Goal: Task Accomplishment & Management: Manage account settings

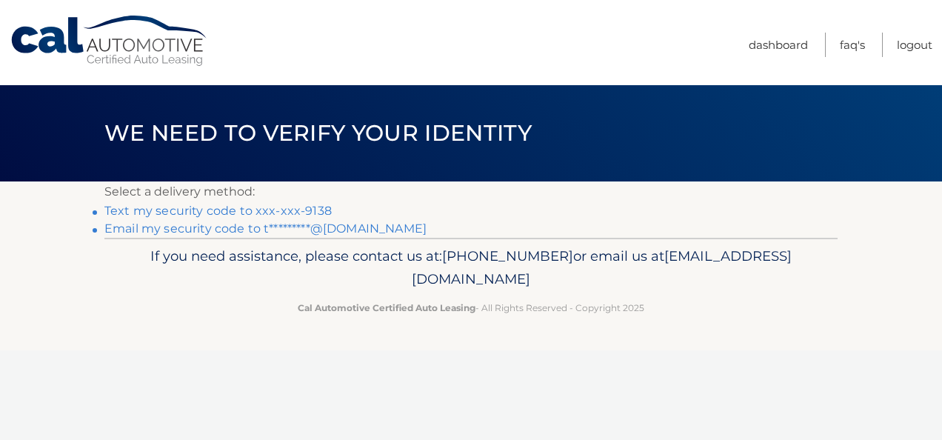
click at [245, 210] on link "Text my security code to xxx-xxx-9138" at bounding box center [217, 211] width 227 height 14
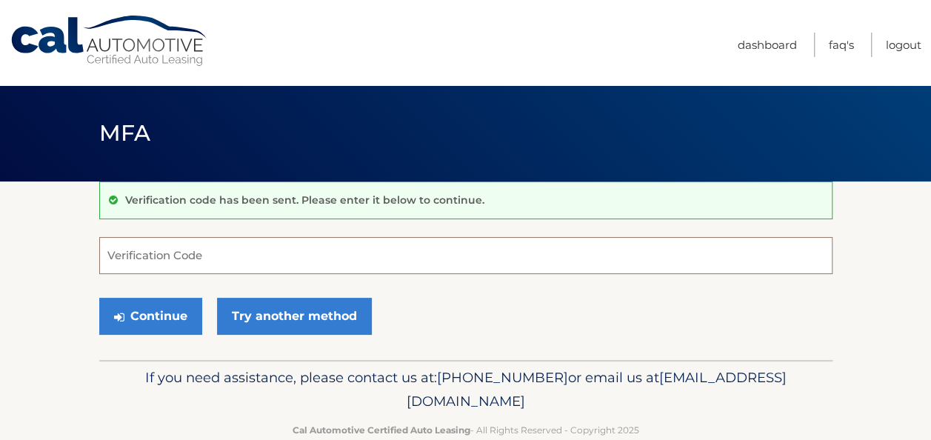
click at [167, 262] on input "Verification Code" at bounding box center [465, 255] width 733 height 37
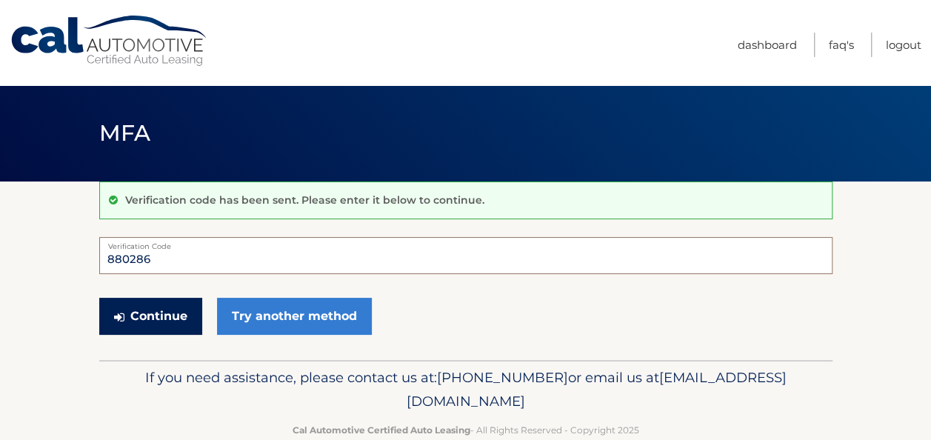
type input "880286"
click at [157, 309] on button "Continue" at bounding box center [150, 316] width 103 height 37
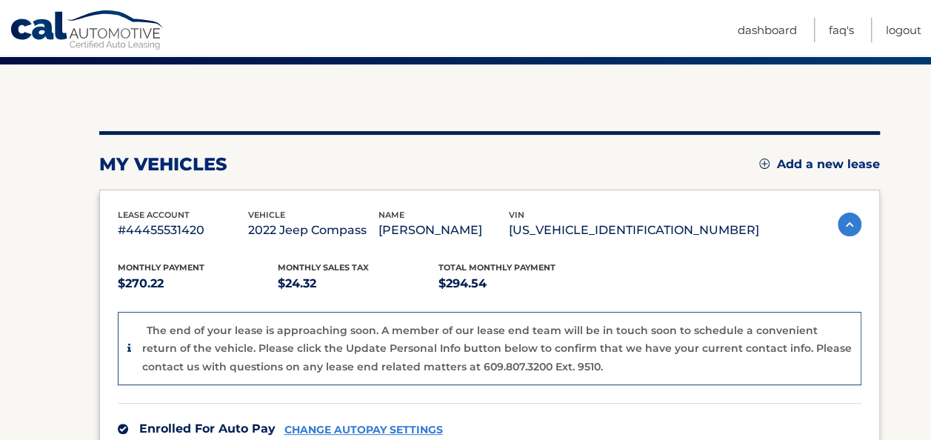
scroll to position [148, 0]
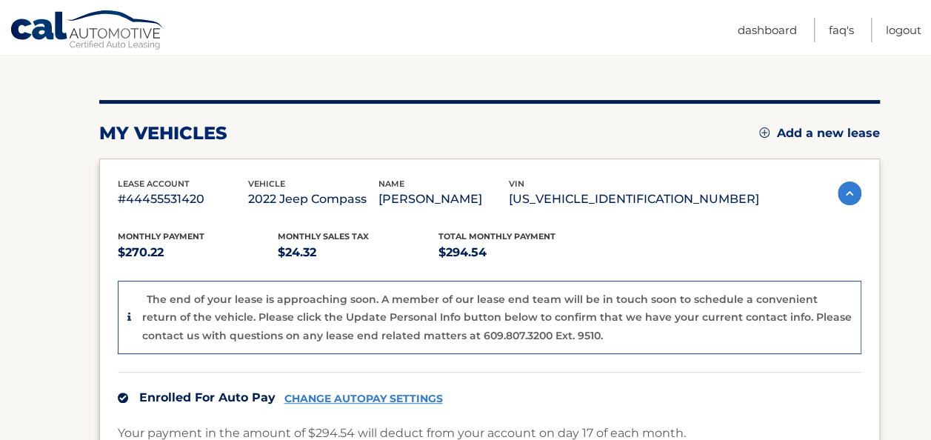
click at [641, 197] on p "[US_VEHICLE_IDENTIFICATION_NUMBER]" at bounding box center [634, 199] width 250 height 21
copy p "[US_VEHICLE_IDENTIFICATION_NUMBER]"
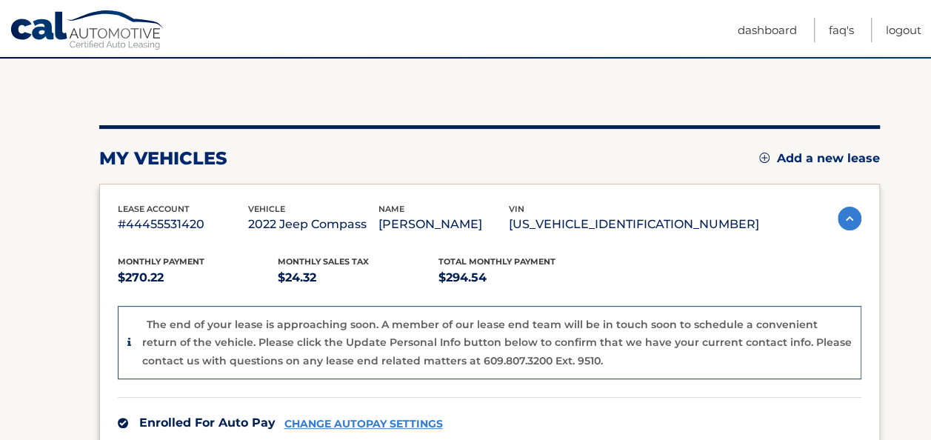
scroll to position [121, 0]
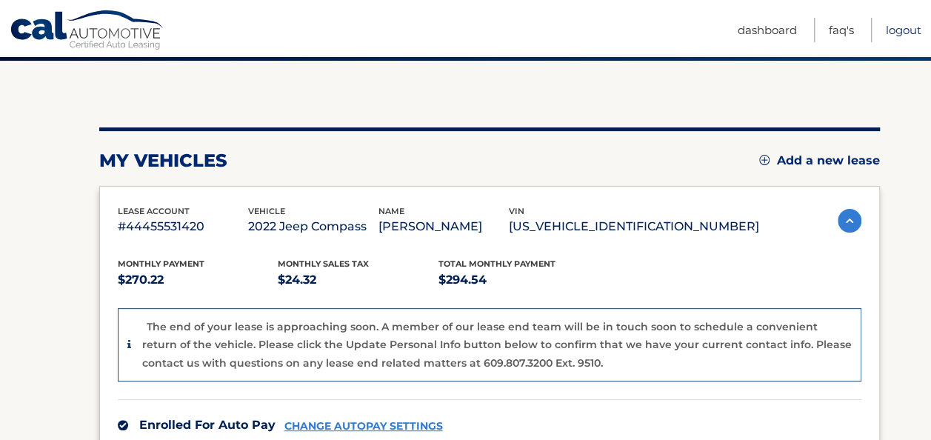
click at [894, 33] on link "Logout" at bounding box center [903, 30] width 36 height 24
